Goal: Task Accomplishment & Management: Use online tool/utility

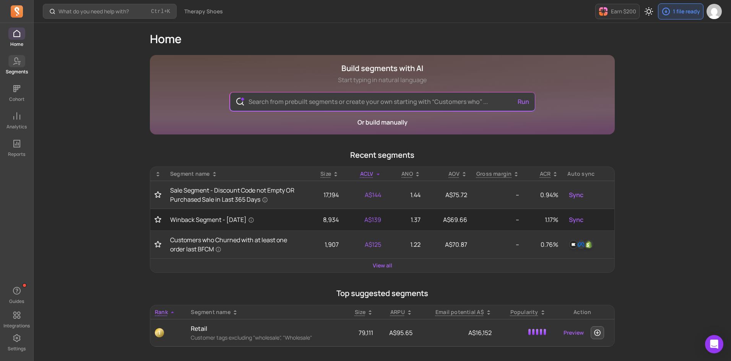
click at [16, 58] on icon at bounding box center [16, 61] width 9 height 9
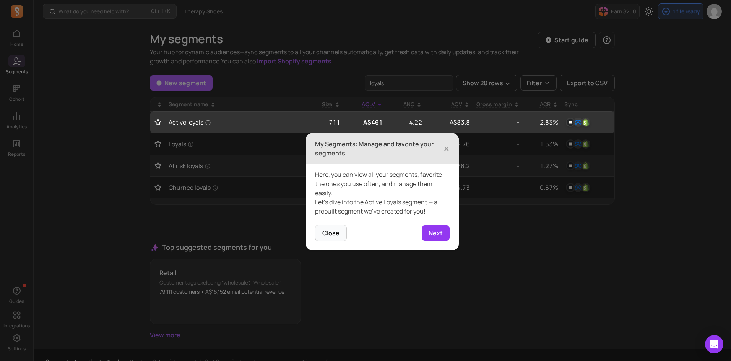
click at [450, 144] on header "My Segments: Manage and favorite your segments ×" at bounding box center [382, 148] width 153 height 31
click at [440, 145] on h3 "My Segments: Manage and favorite your segments" at bounding box center [379, 149] width 128 height 18
click at [443, 146] on h3 "My Segments: Manage and favorite your segments" at bounding box center [379, 149] width 128 height 18
click at [446, 149] on span "×" at bounding box center [446, 148] width 6 height 17
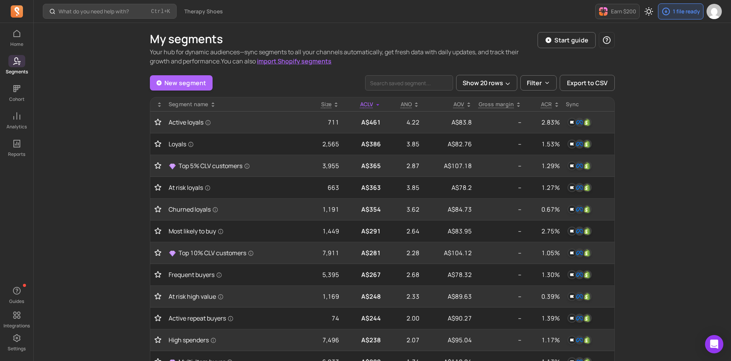
click at [569, 107] on div "Sync" at bounding box center [588, 105] width 45 height 8
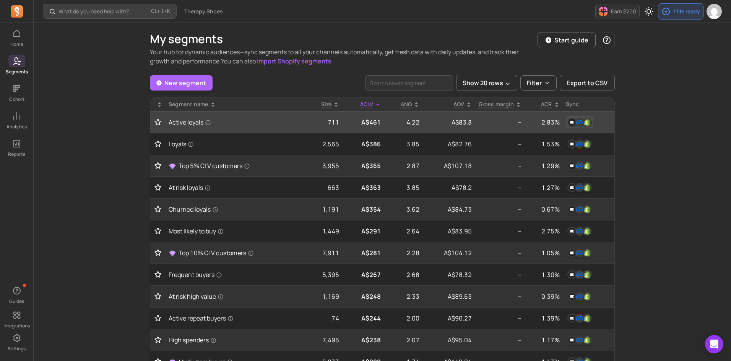
click at [571, 127] on button "button" at bounding box center [580, 122] width 28 height 12
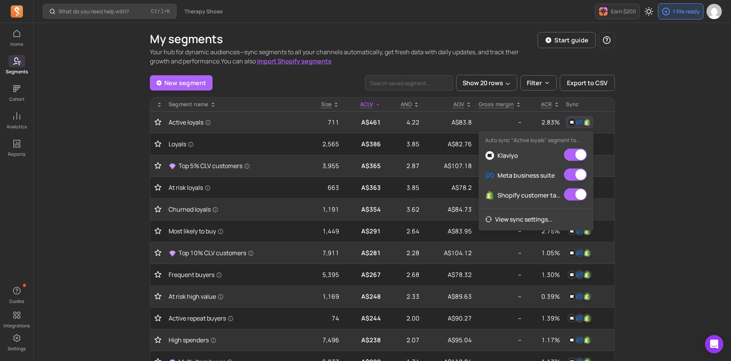
click at [71, 276] on div "What do you need help with? Ctrl + K Therapy Shoes Earn $200 1 file ready My se…" at bounding box center [382, 362] width 697 height 724
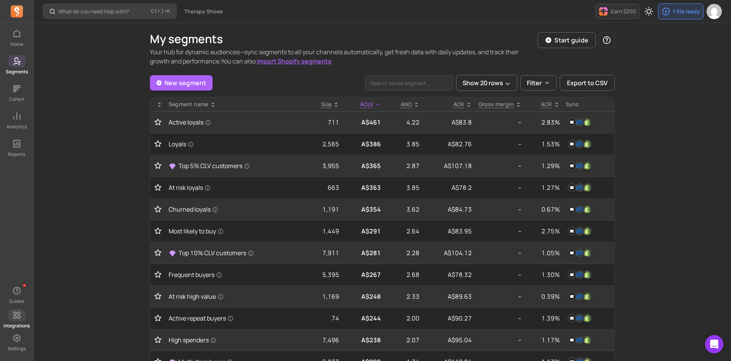
click at [10, 316] on span at bounding box center [16, 315] width 17 height 12
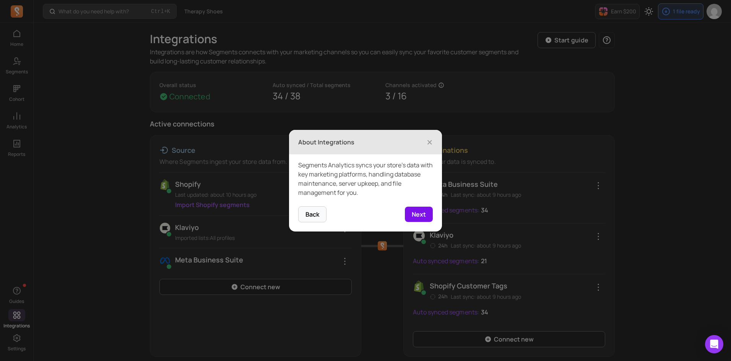
click at [419, 215] on button "Next" at bounding box center [419, 214] width 28 height 15
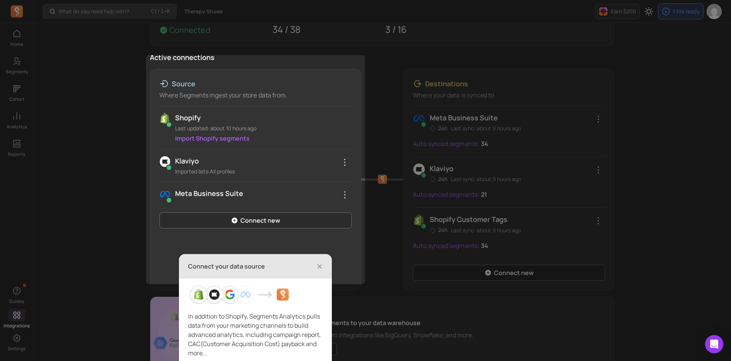
scroll to position [78, 0]
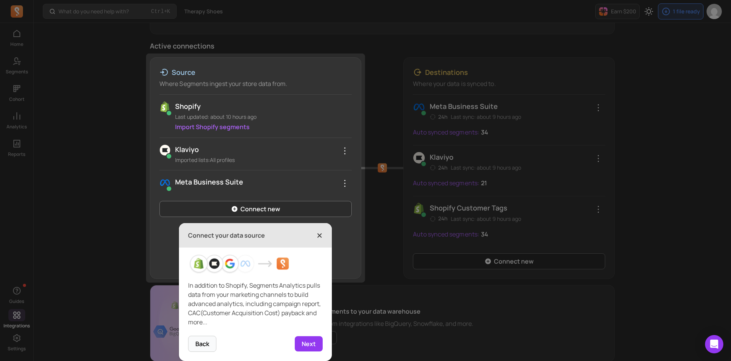
click at [320, 234] on span "×" at bounding box center [320, 235] width 6 height 17
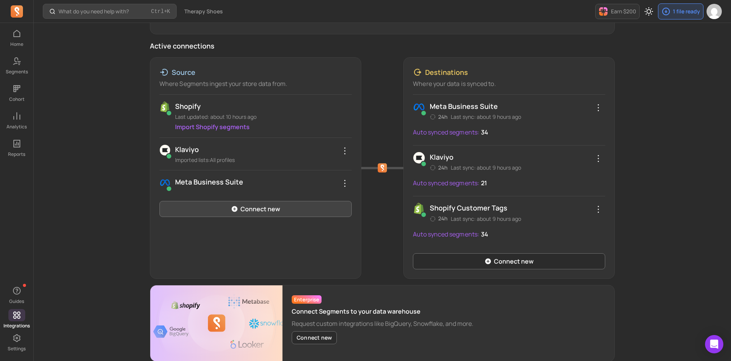
click at [294, 211] on link "Connect new" at bounding box center [255, 209] width 192 height 16
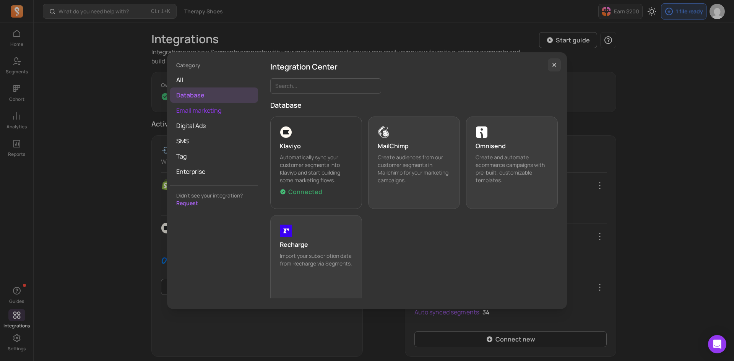
click at [196, 112] on span "Email marketing" at bounding box center [214, 110] width 88 height 15
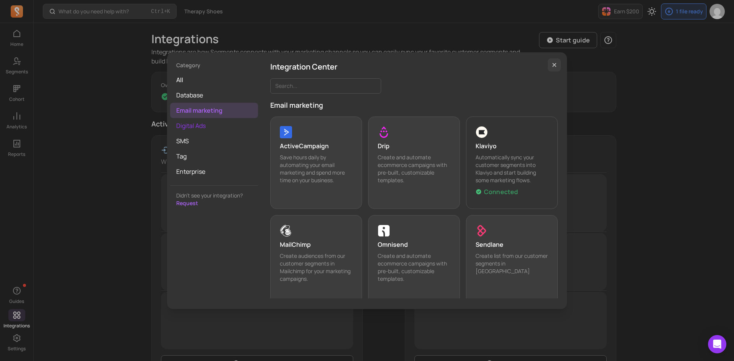
click at [198, 130] on span "Digital Ads" at bounding box center [214, 125] width 88 height 15
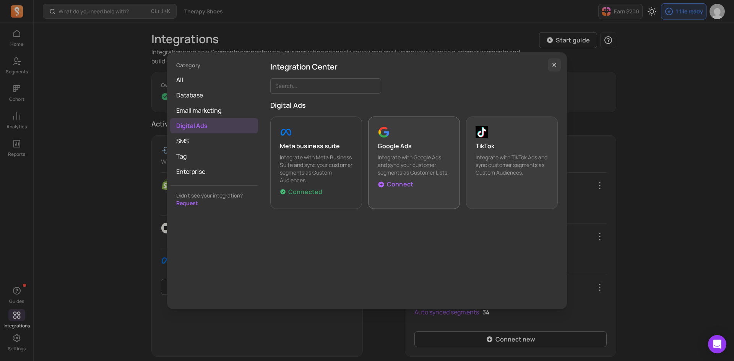
click at [413, 139] on button "Google Ads Integrate with Google Ads and sync your customer segments as Custome…" at bounding box center [414, 163] width 92 height 93
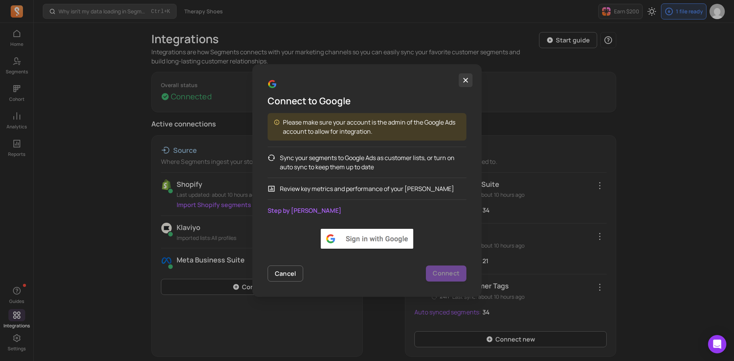
click at [469, 81] on button "button" at bounding box center [466, 80] width 14 height 14
